Goal: Browse casually

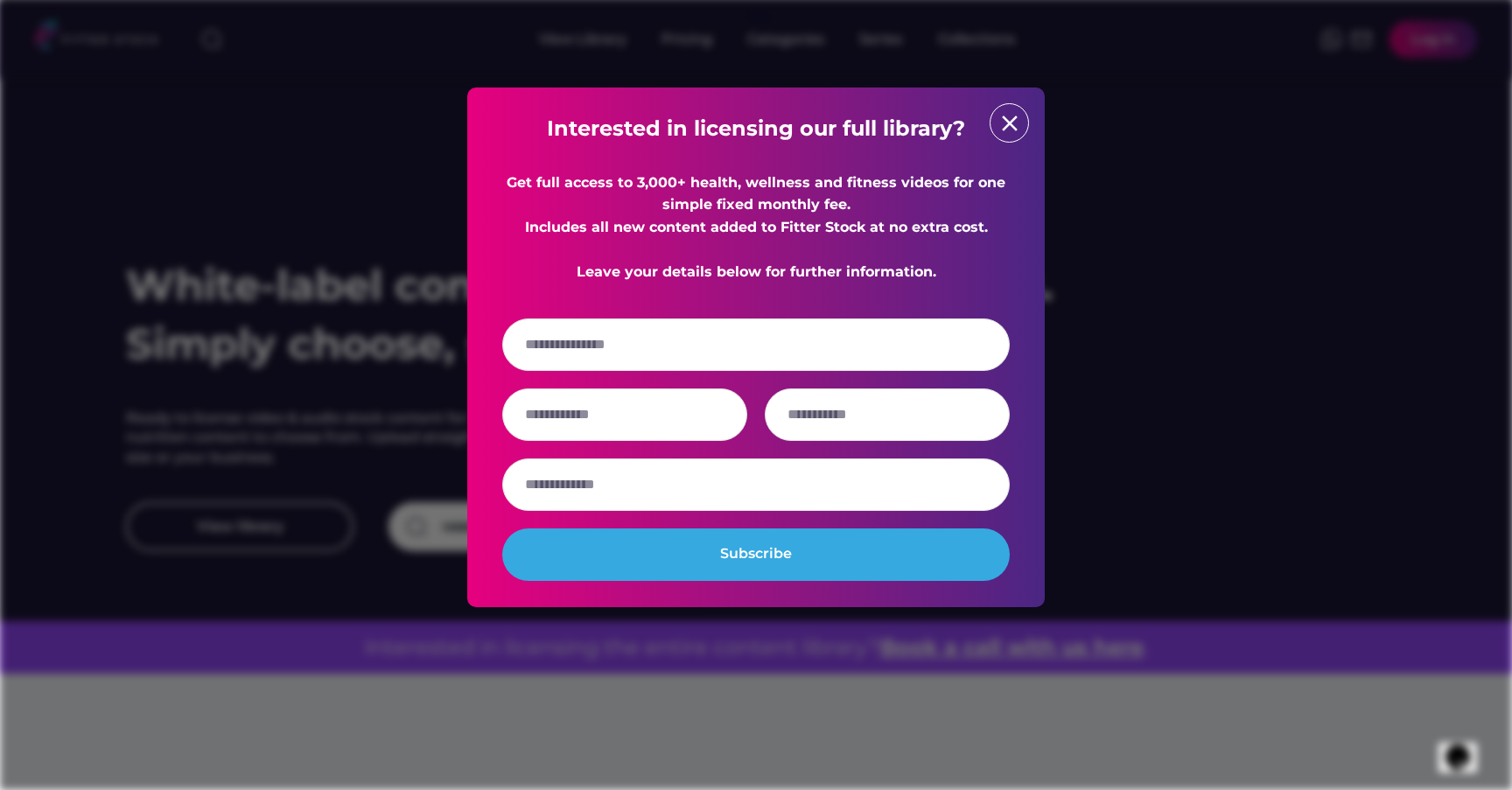
click at [988, 118] on div "Interested in licensing our full library? Get full access to 3,000+ health, wel…" at bounding box center [756, 347] width 508 height 467
click at [1002, 132] on text "close" at bounding box center [1010, 124] width 26 height 26
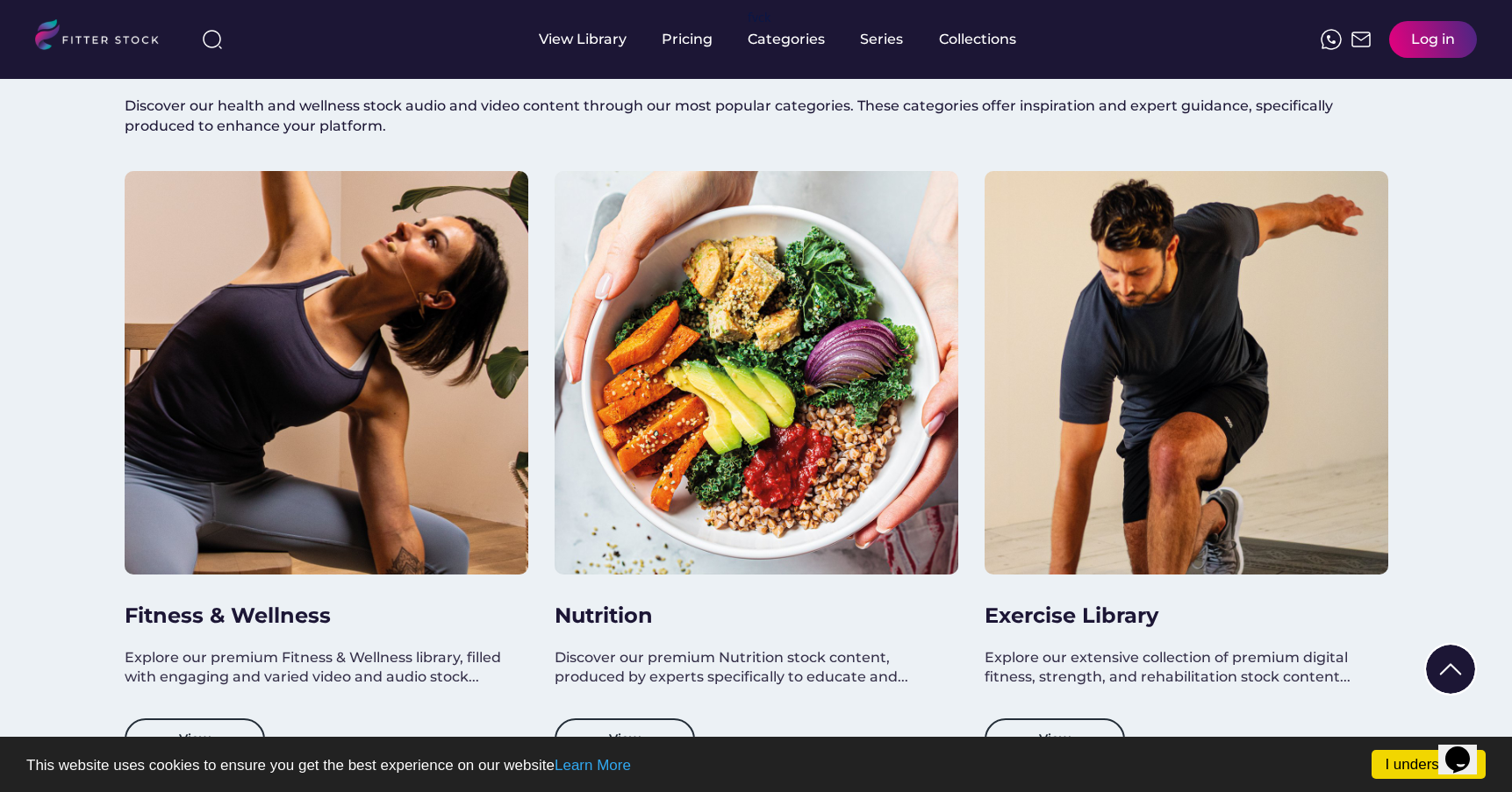
scroll to position [2, 0]
click at [1396, 765] on link "I understand!" at bounding box center [1429, 765] width 115 height 29
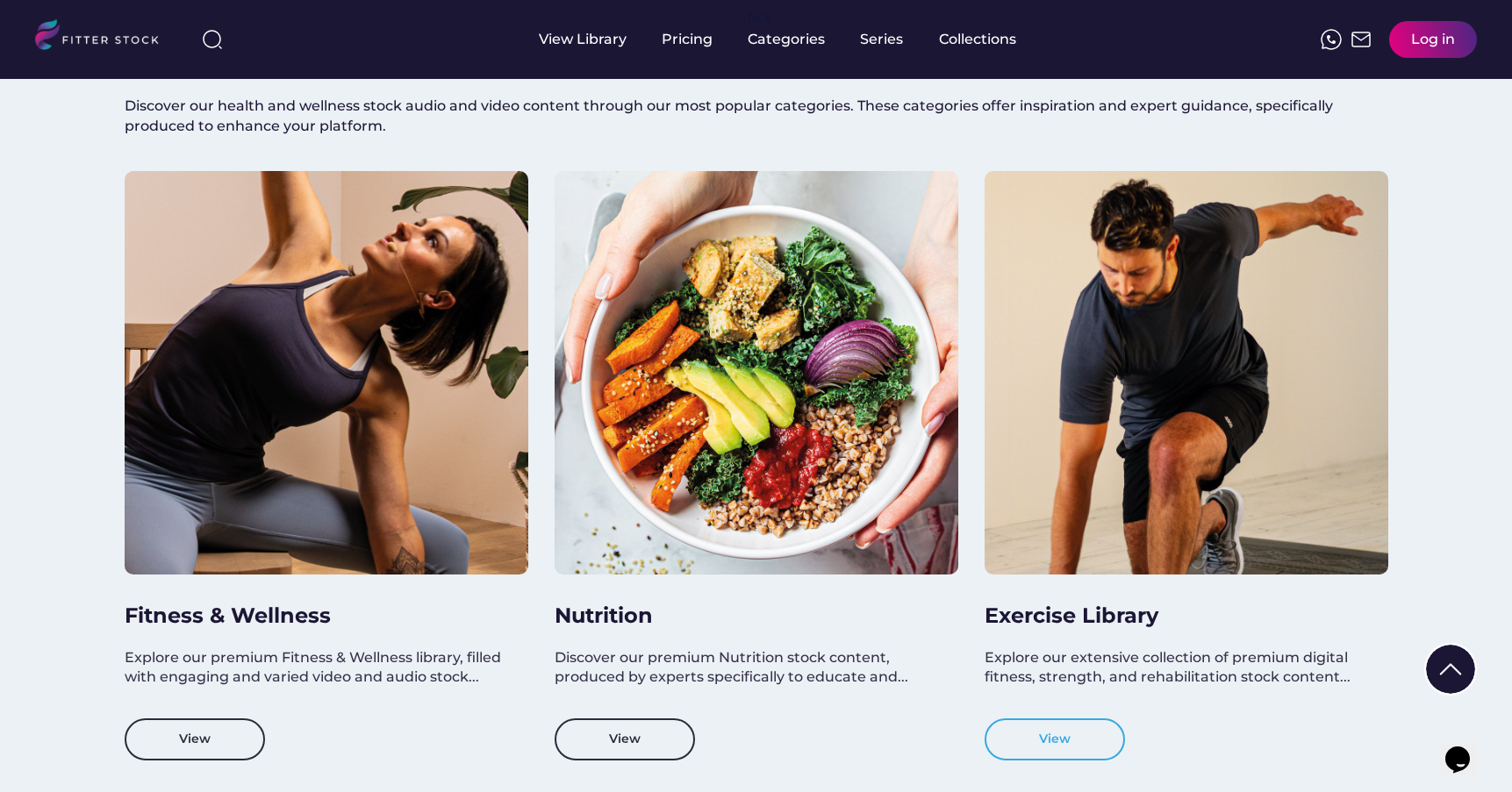
click at [1063, 733] on button "View" at bounding box center [1055, 739] width 140 height 42
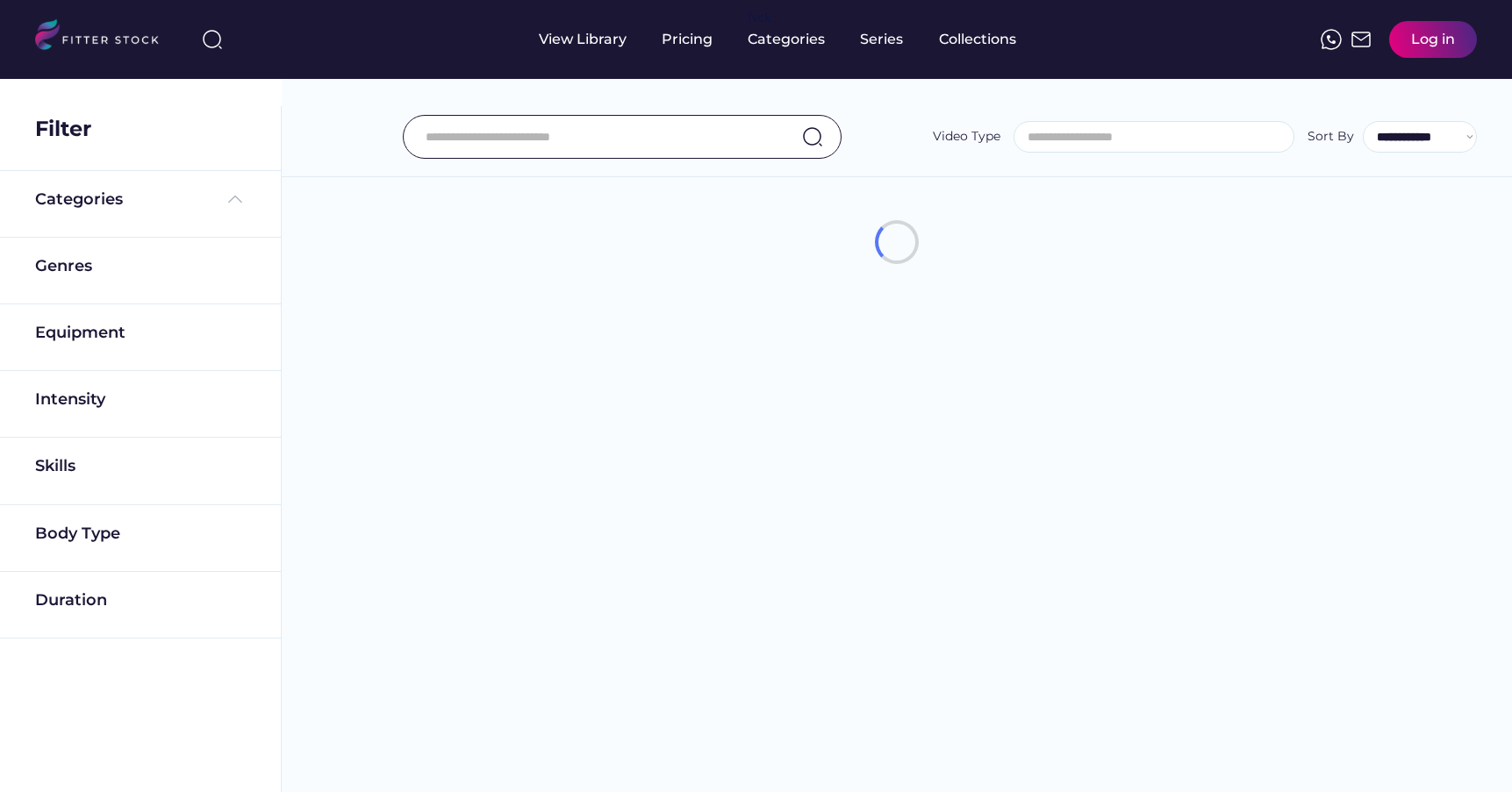
select select
select select "**********"
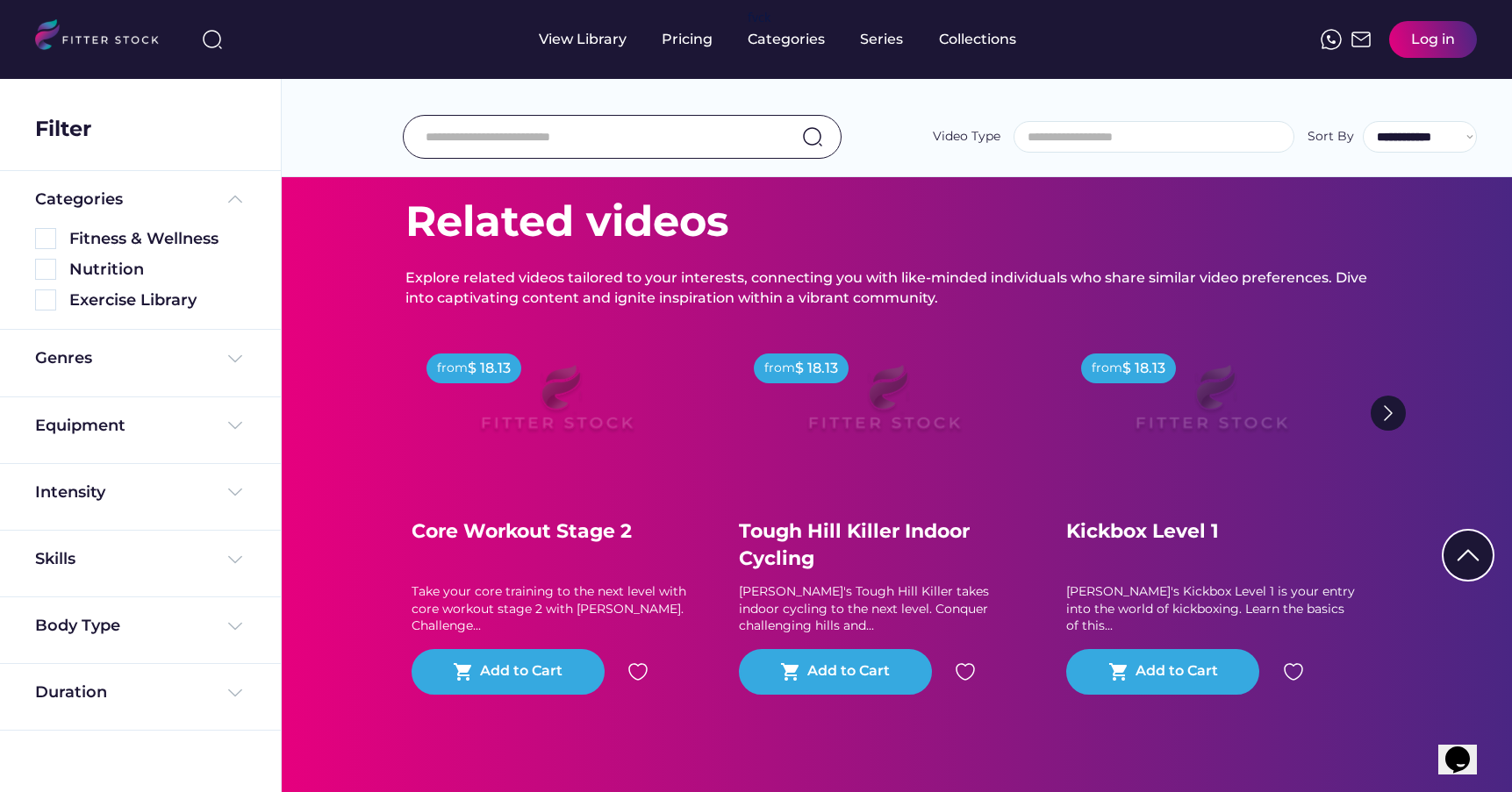
scroll to position [89, 0]
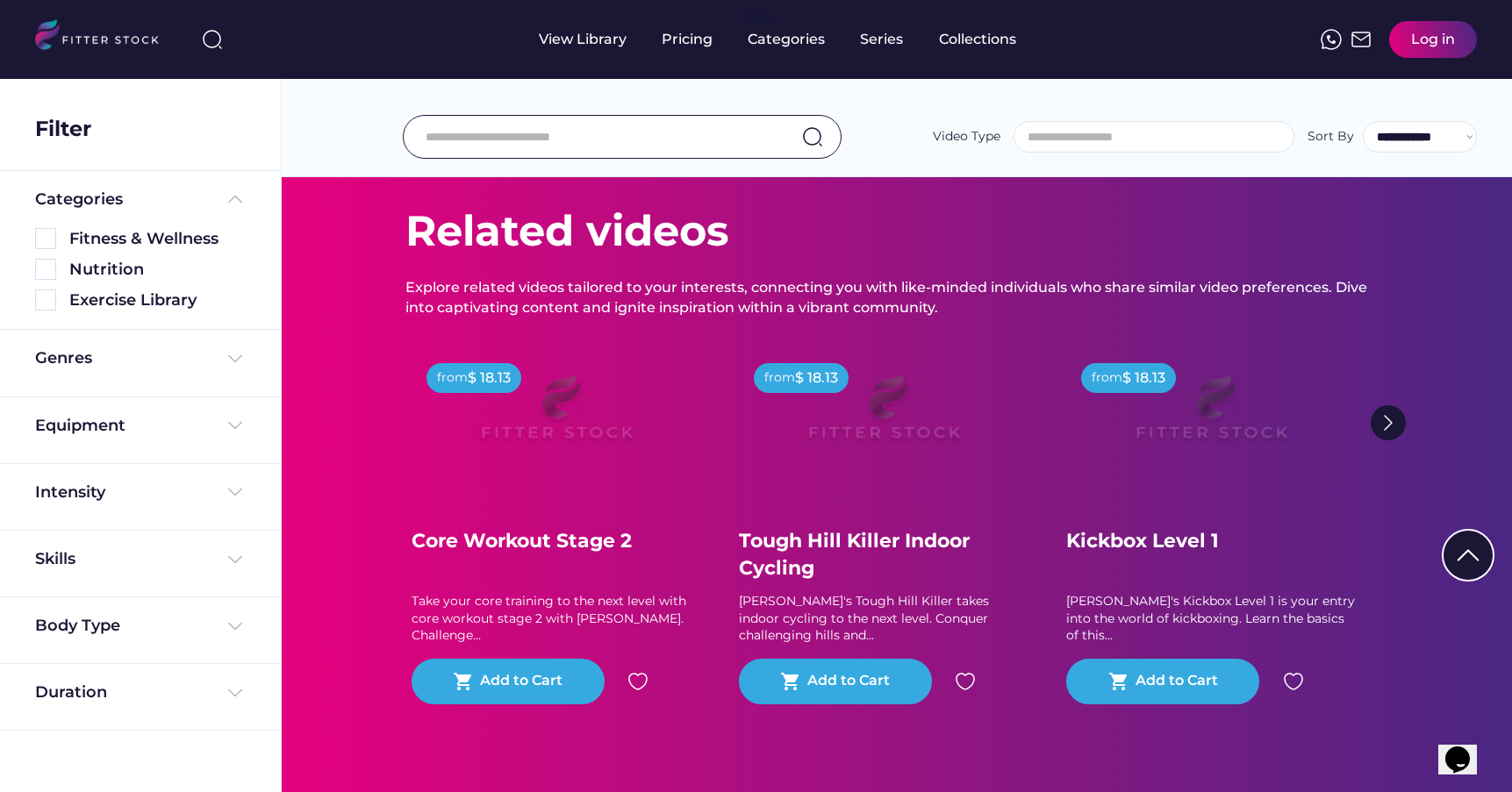
click at [511, 543] on div "Core Workout Stage 2" at bounding box center [557, 541] width 290 height 27
click at [547, 429] on img at bounding box center [556, 415] width 224 height 126
click at [487, 371] on img at bounding box center [556, 415] width 224 height 126
click at [550, 608] on div "Take your core training to the next level with core workout stage 2 with Ginett…" at bounding box center [557, 619] width 290 height 52
click at [596, 626] on div "Take your core training to the next level with core workout stage 2 with Ginett…" at bounding box center [557, 613] width 290 height 40
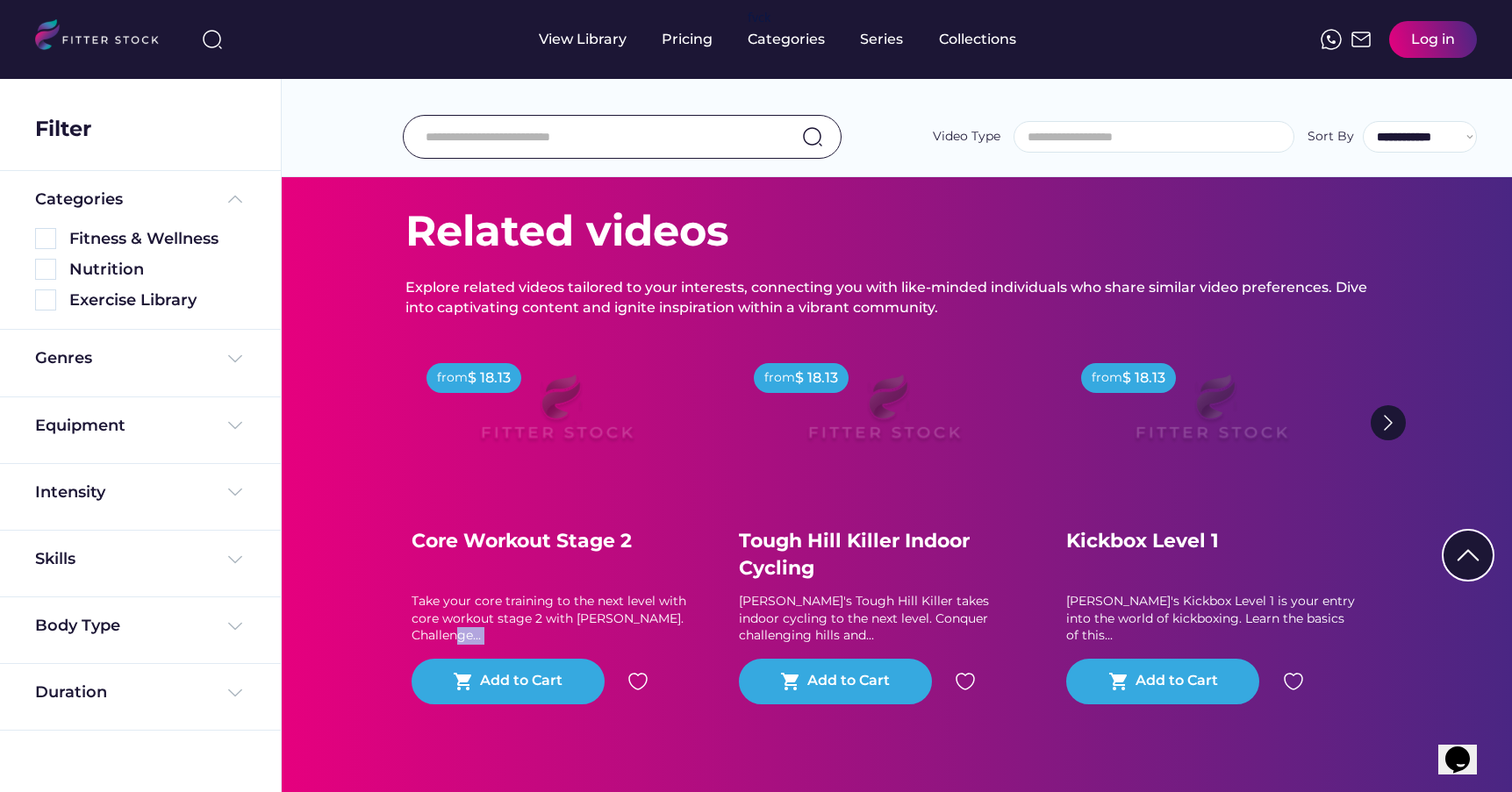
click at [596, 626] on div "Take your core training to the next level with core workout stage 2 with Ginett…" at bounding box center [557, 613] width 290 height 40
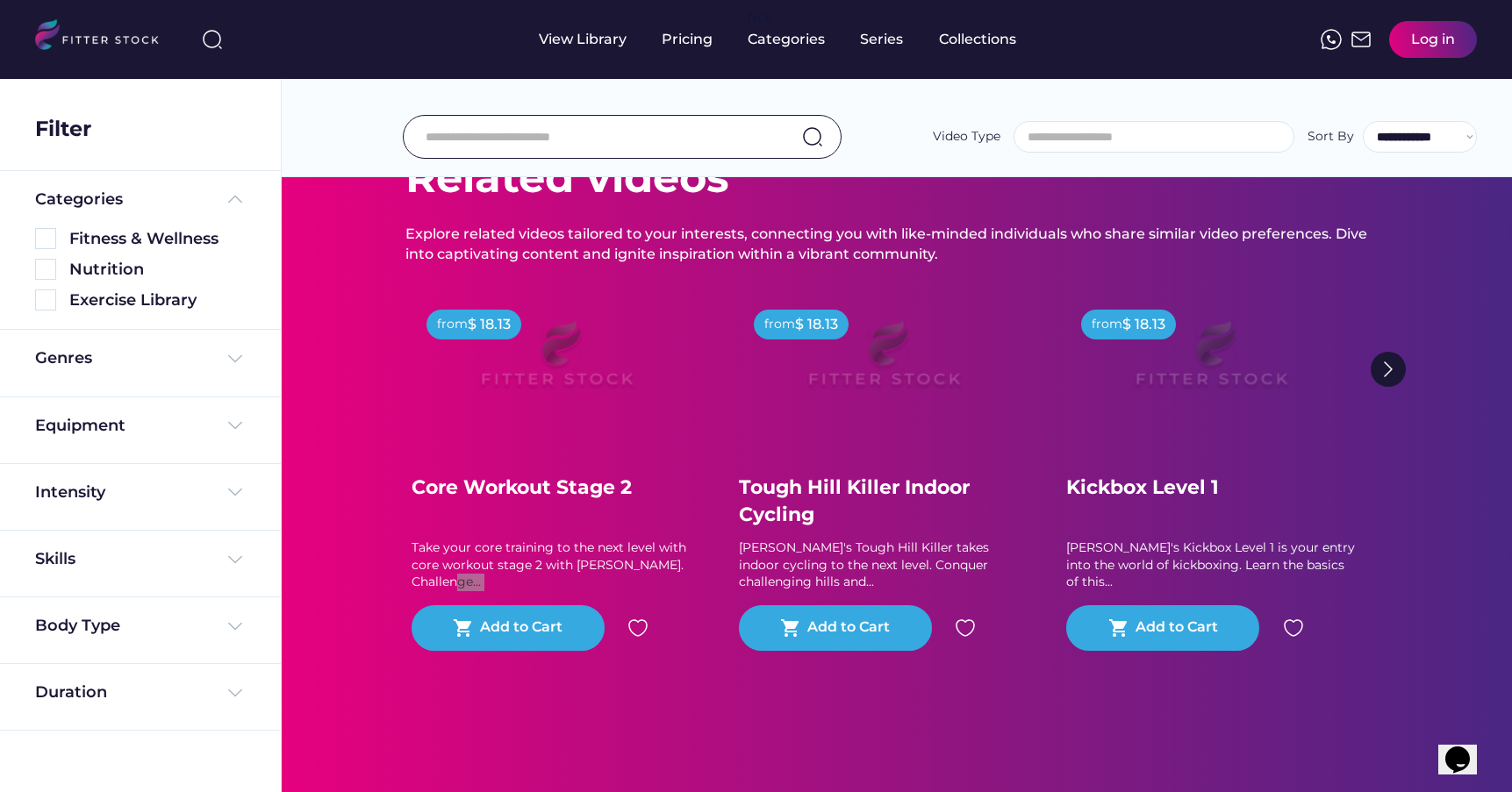
scroll to position [62, 0]
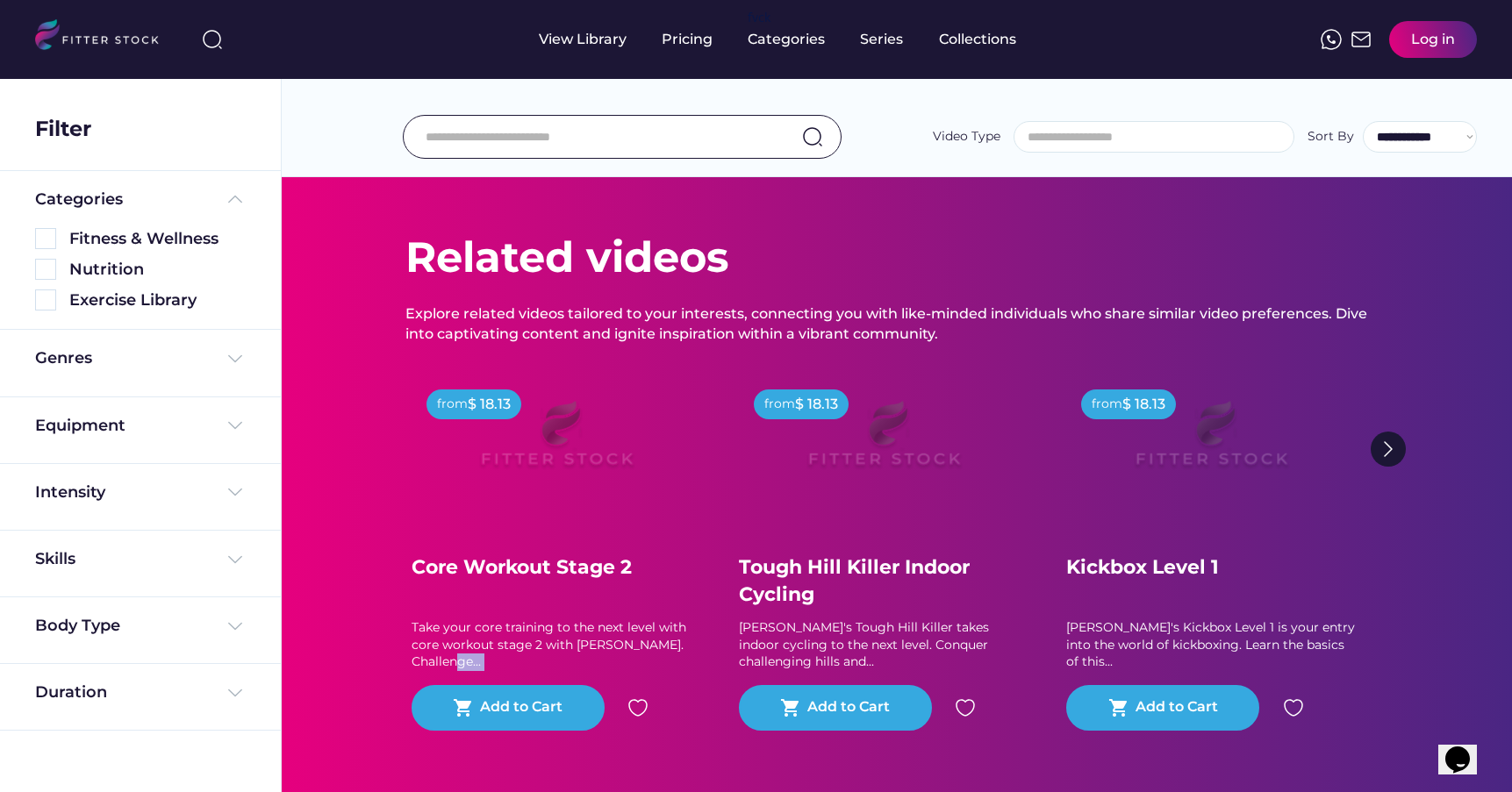
click at [1378, 445] on img at bounding box center [1388, 449] width 35 height 35
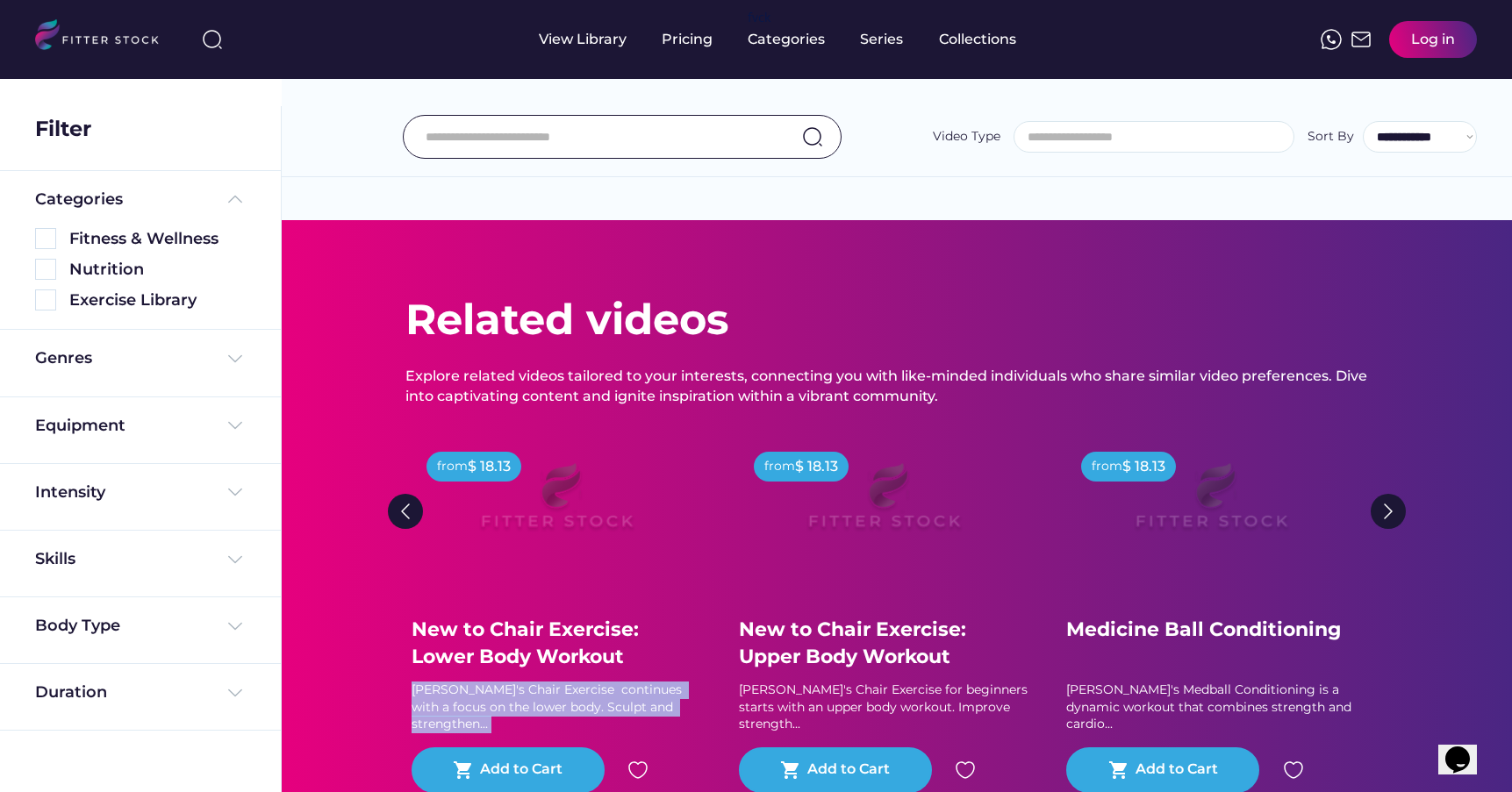
scroll to position [48, 0]
